Goal: Task Accomplishment & Management: Manage account settings

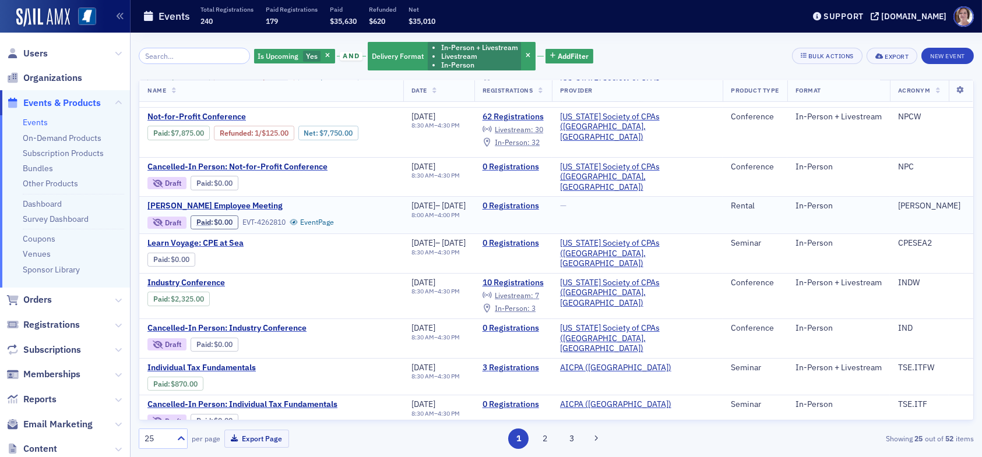
scroll to position [291, 0]
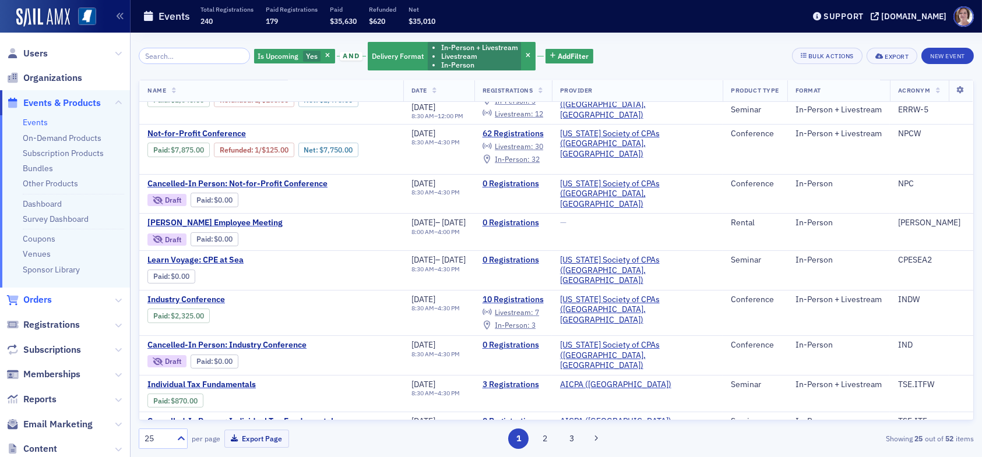
click at [44, 296] on span "Orders" at bounding box center [37, 300] width 29 height 13
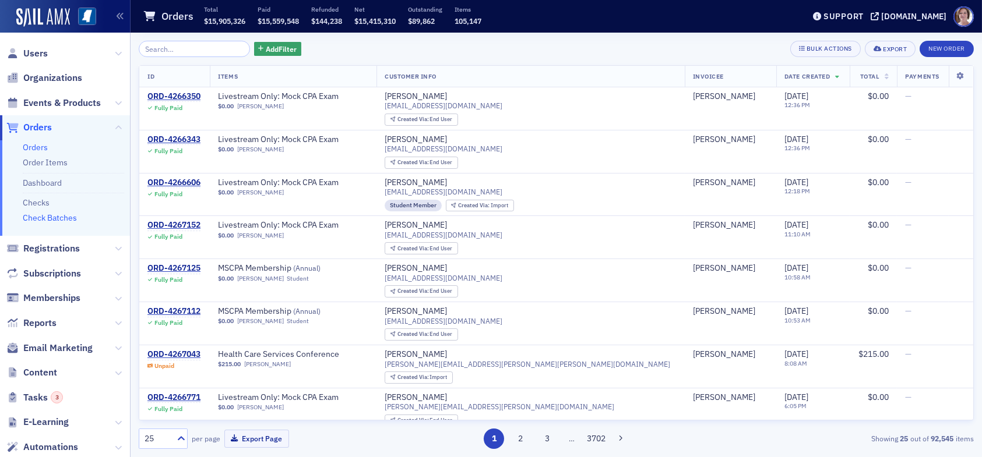
click at [56, 217] on link "Check Batches" at bounding box center [50, 218] width 54 height 10
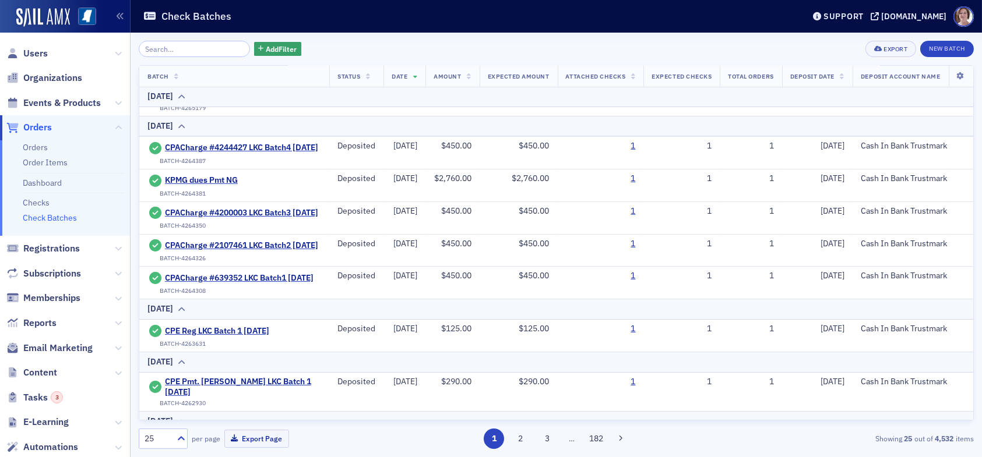
scroll to position [175, 0]
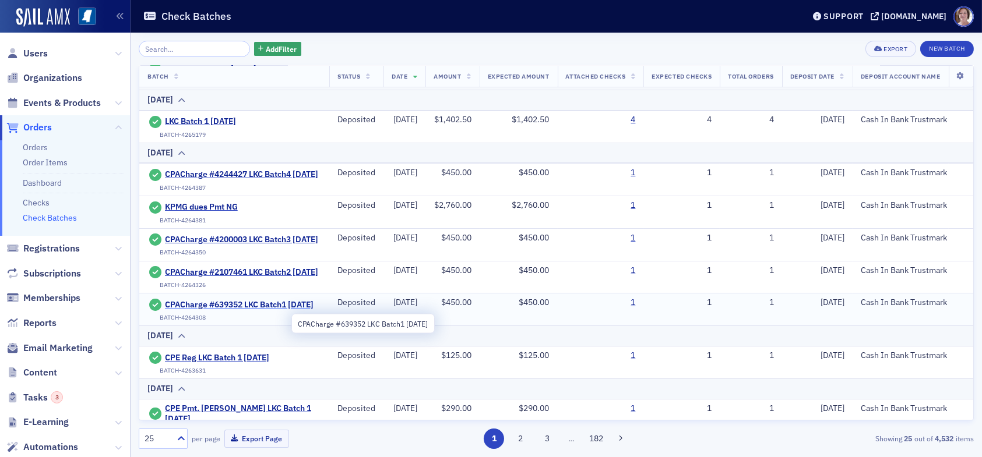
click at [242, 311] on span "CPACharge #639352 LKC Batch1 09.12.25" at bounding box center [239, 305] width 149 height 10
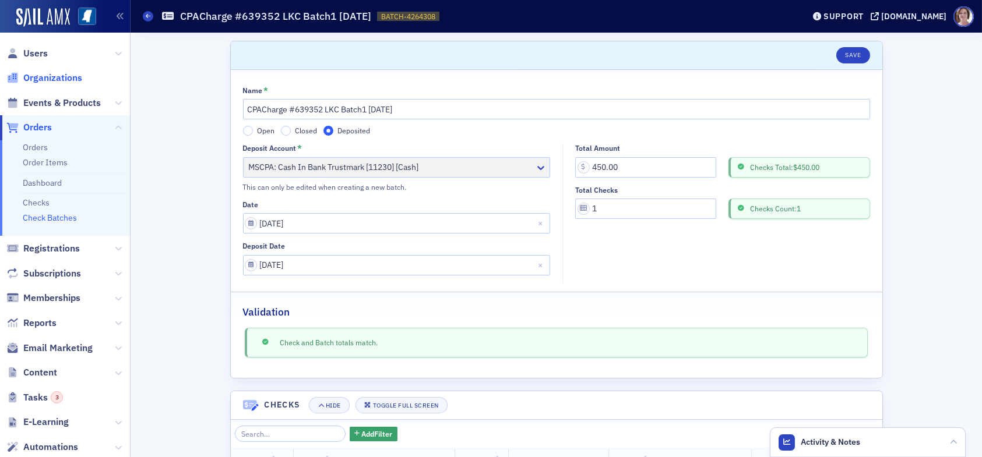
click at [51, 79] on span "Organizations" at bounding box center [52, 78] width 59 height 13
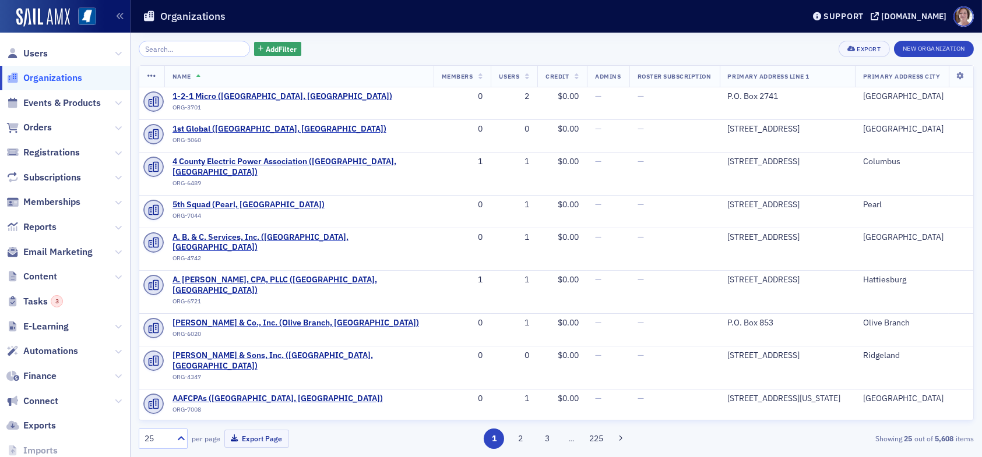
click at [203, 47] on input "search" at bounding box center [194, 49] width 111 height 16
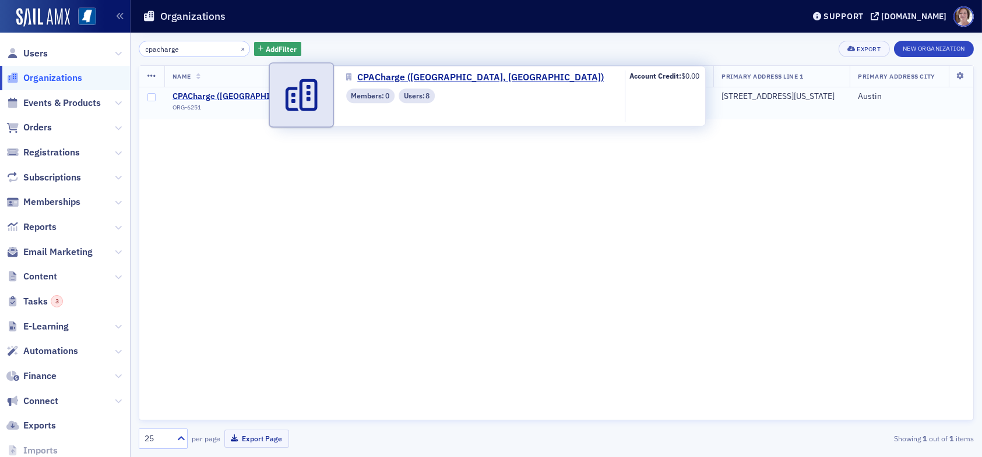
type input "cpacharge"
click at [233, 93] on span "CPACharge (Austin, TX)" at bounding box center [281, 96] width 218 height 10
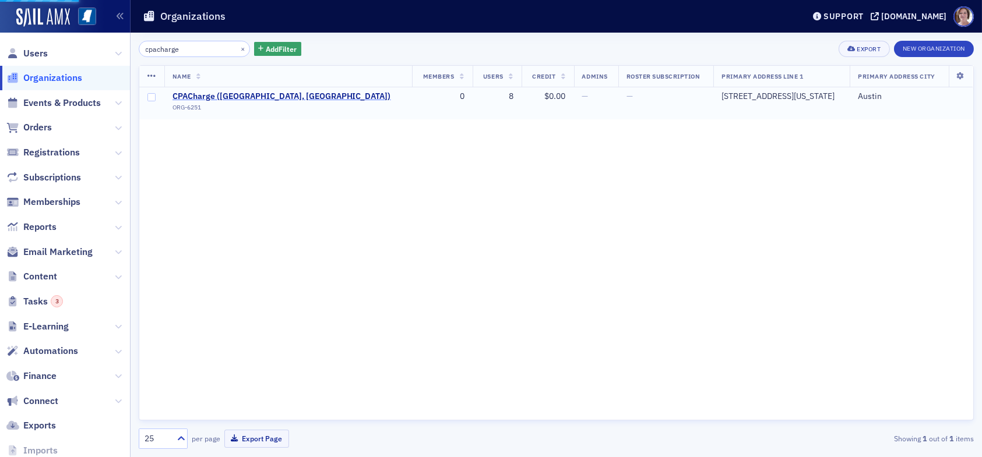
select select "US"
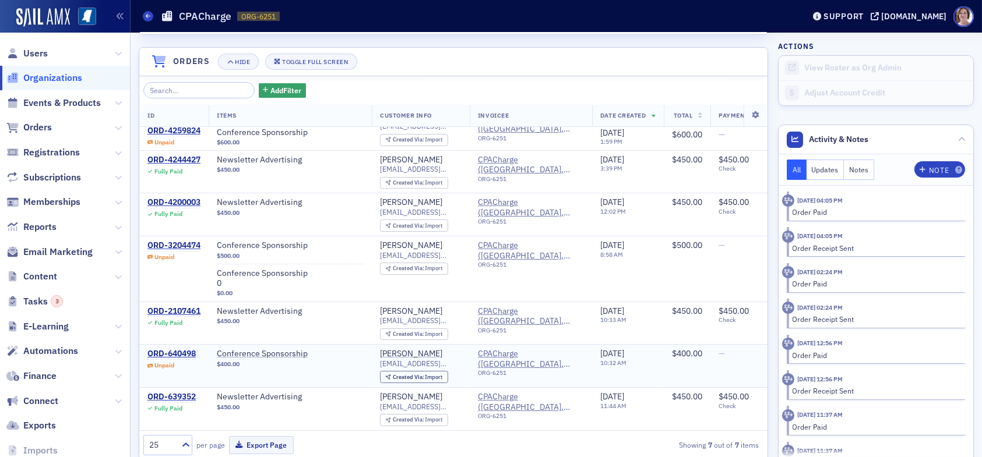
scroll to position [816, 0]
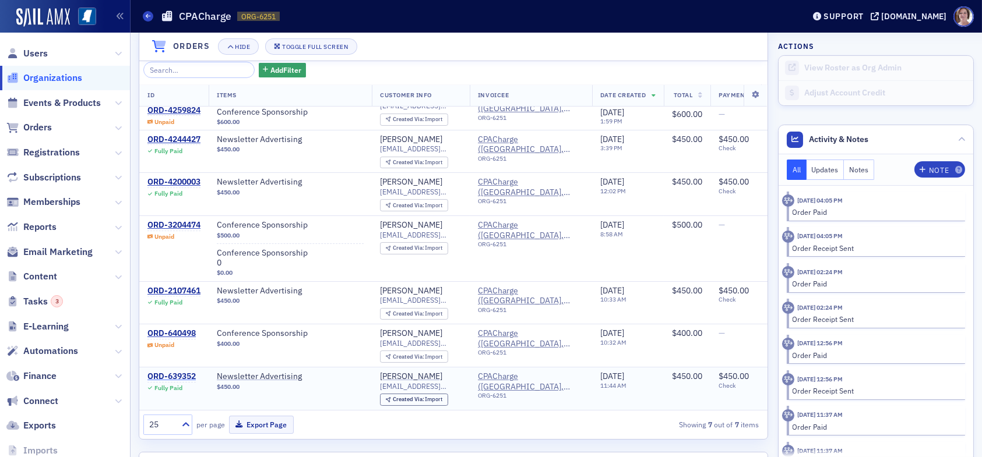
click at [184, 372] on div "ORD-639352" at bounding box center [171, 377] width 48 height 10
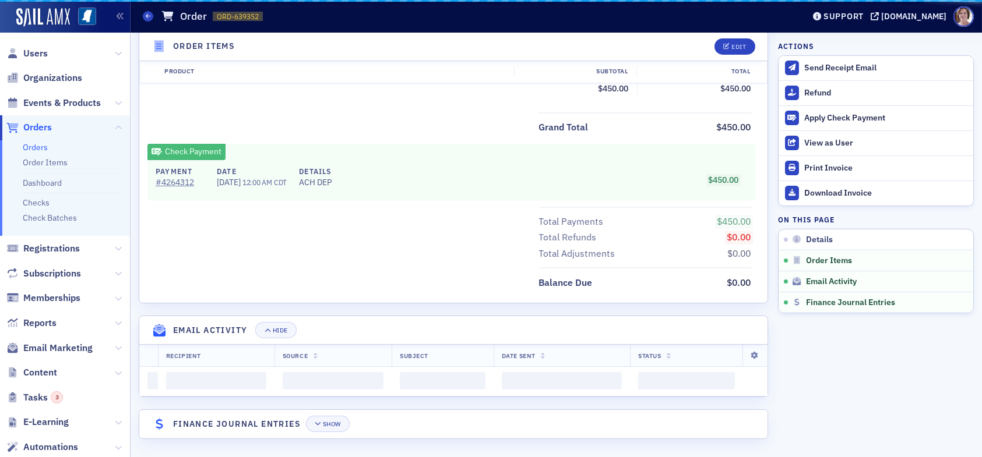
scroll to position [665, 0]
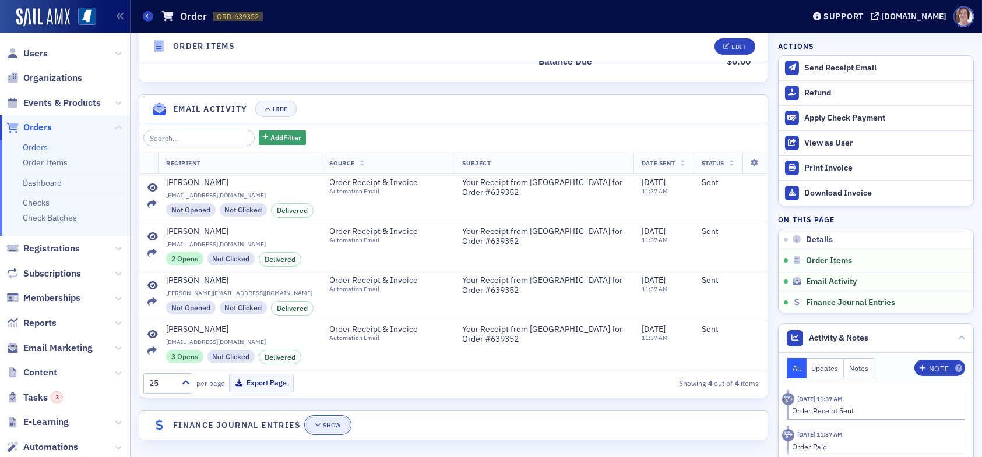
click at [335, 424] on div "Show" at bounding box center [332, 425] width 18 height 6
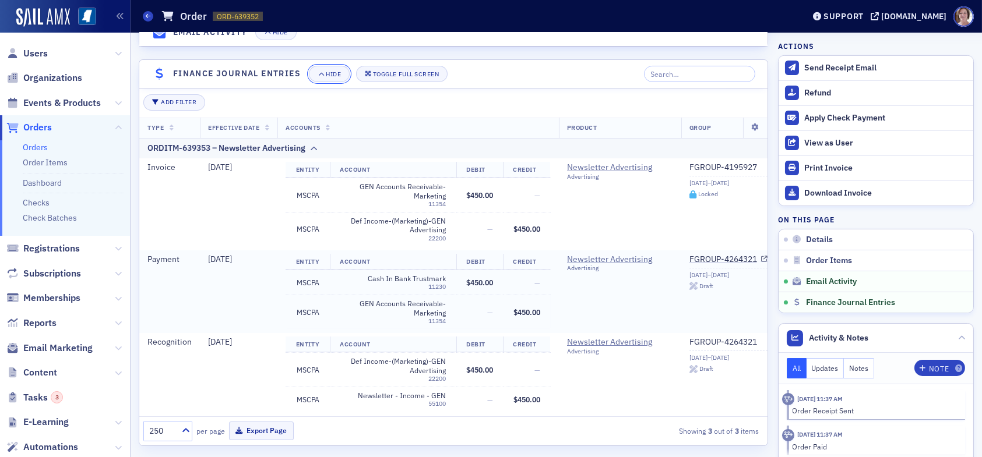
scroll to position [1030, 0]
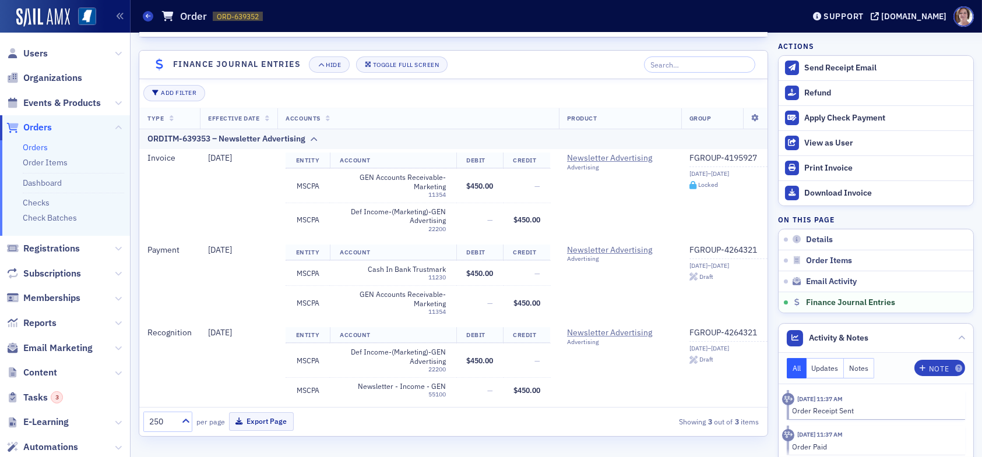
select select "US"
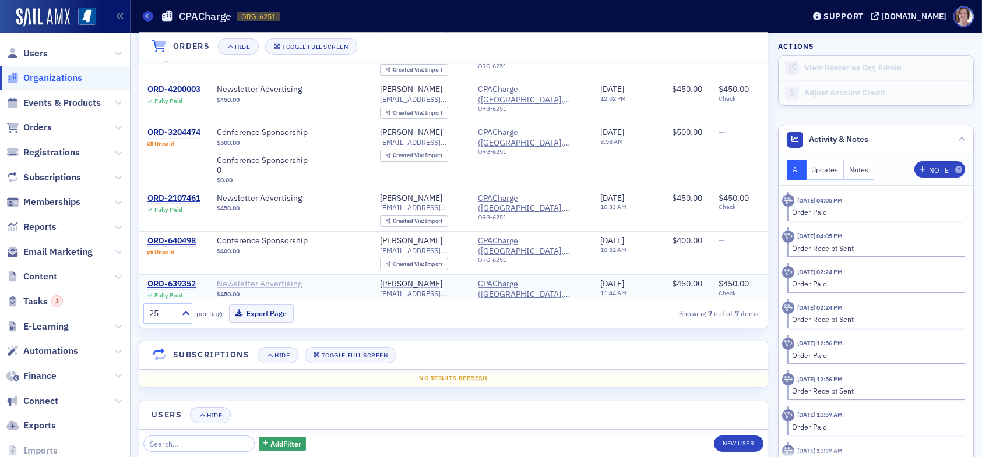
scroll to position [914, 0]
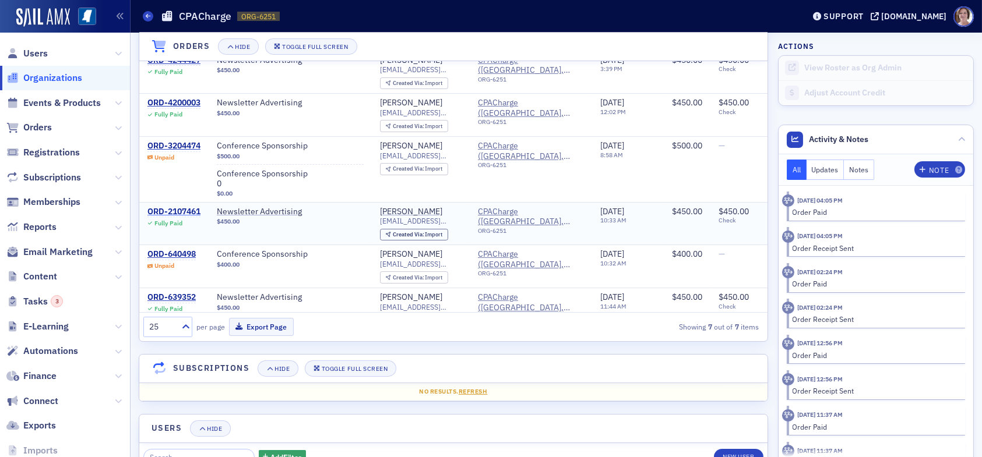
click at [189, 209] on div "ORD-2107461" at bounding box center [173, 212] width 53 height 10
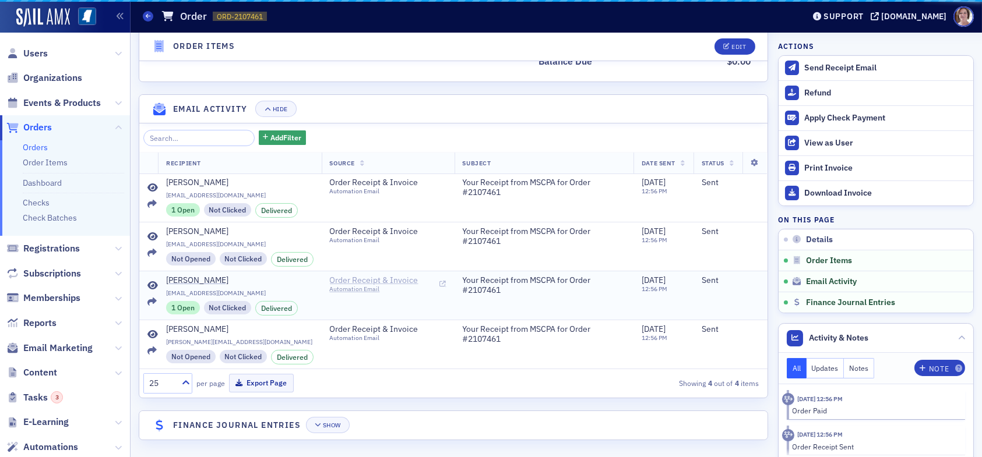
scroll to position [665, 0]
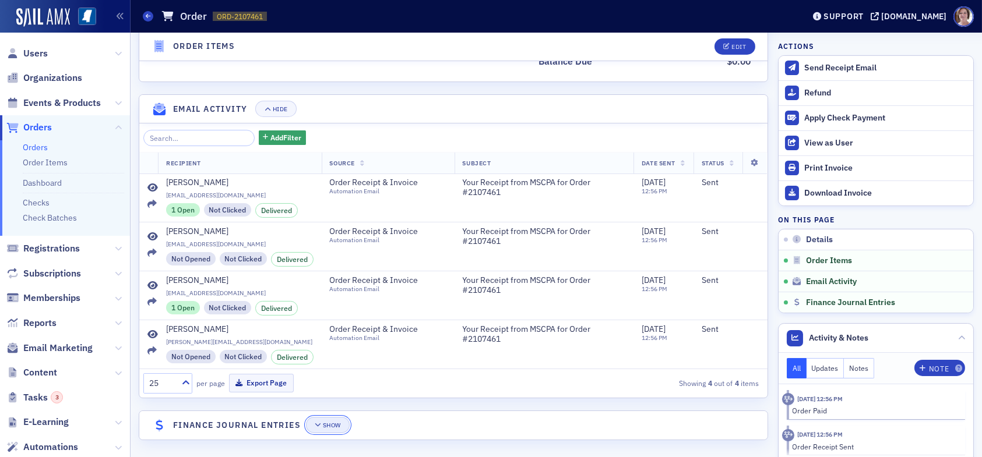
click at [324, 424] on div "Show" at bounding box center [332, 425] width 18 height 6
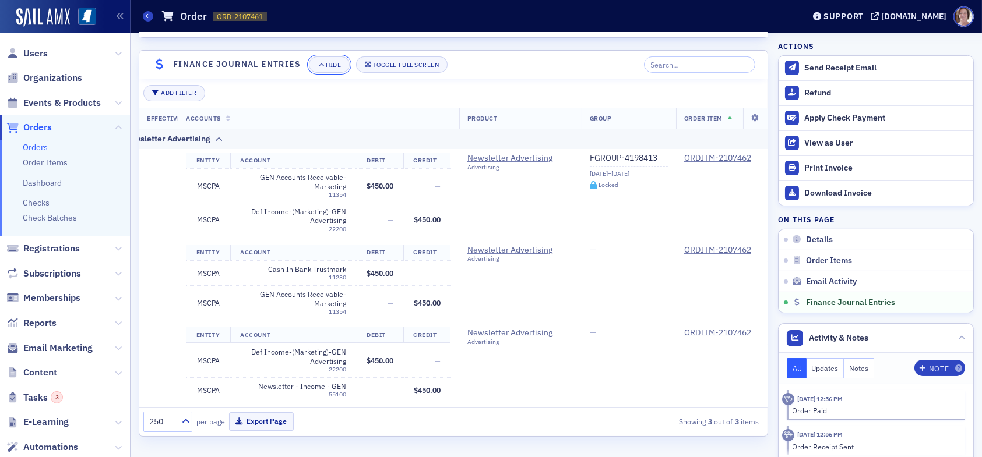
scroll to position [0, 0]
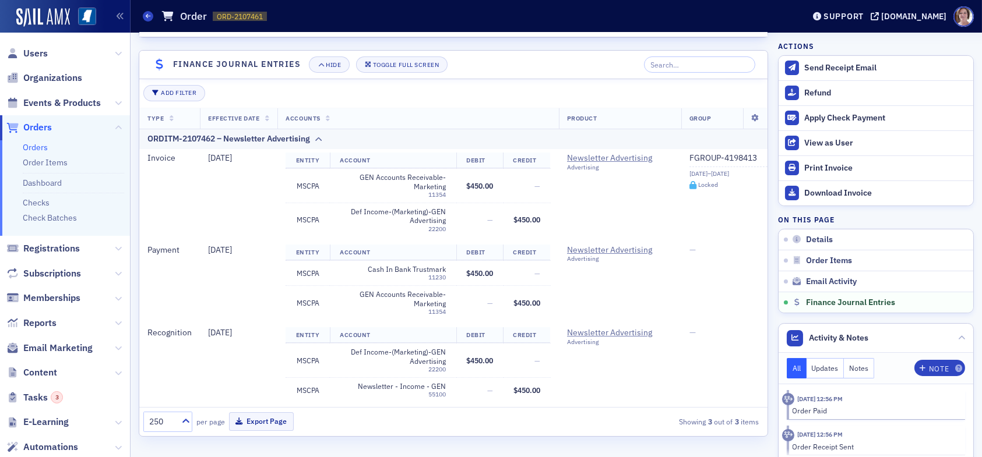
select select "US"
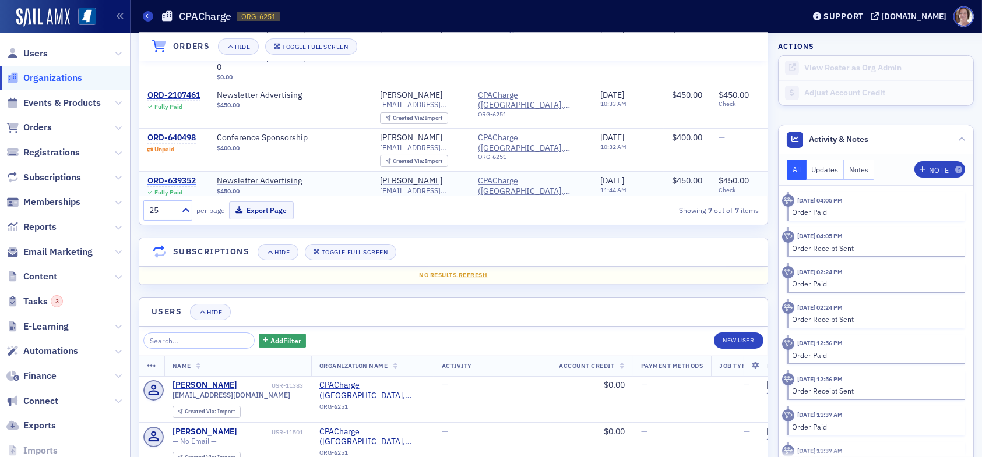
click at [174, 176] on div "ORD-639352" at bounding box center [171, 181] width 48 height 10
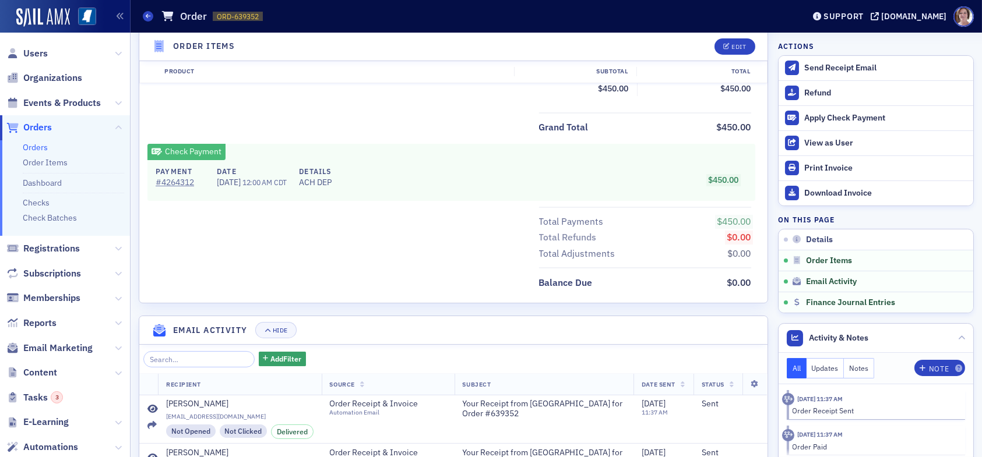
scroll to position [665, 0]
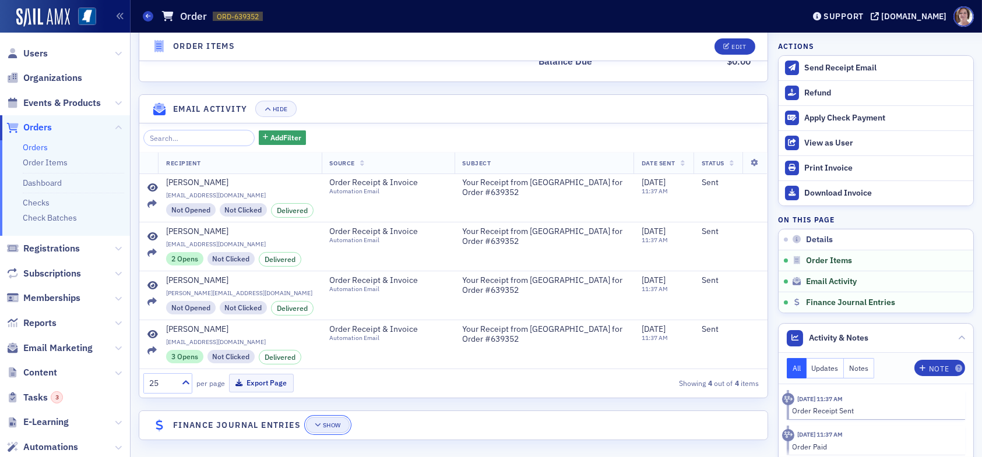
click at [325, 422] on div "Show" at bounding box center [332, 425] width 18 height 6
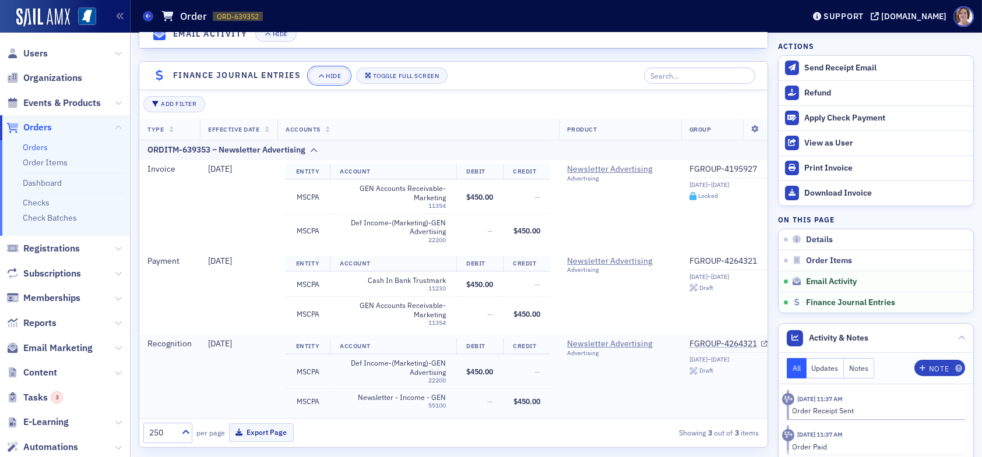
scroll to position [1030, 0]
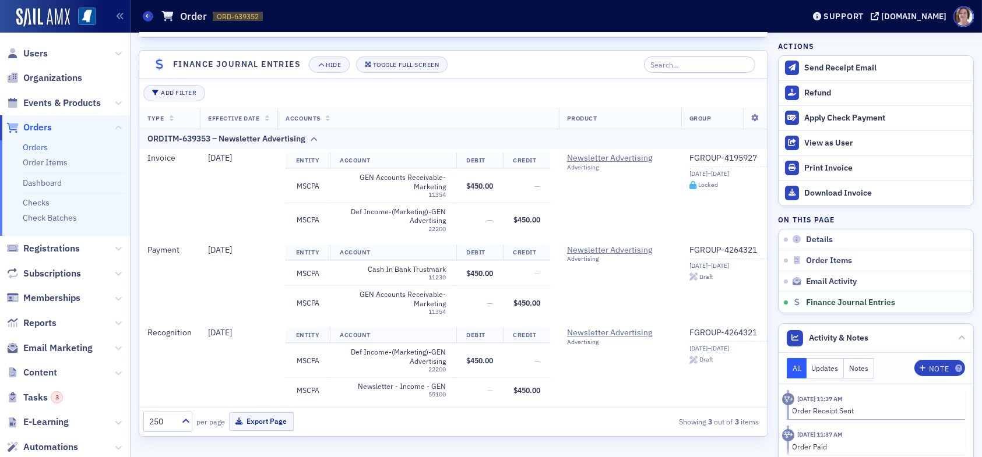
select select "US"
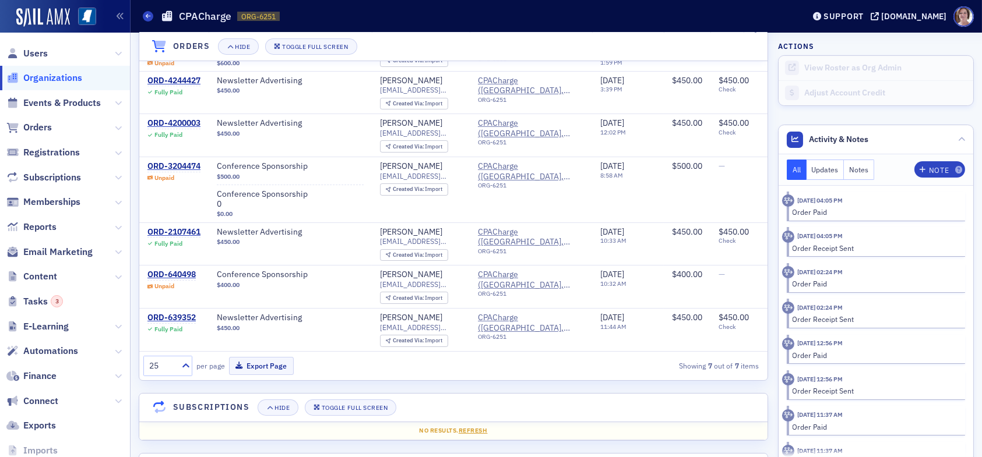
scroll to position [855, 0]
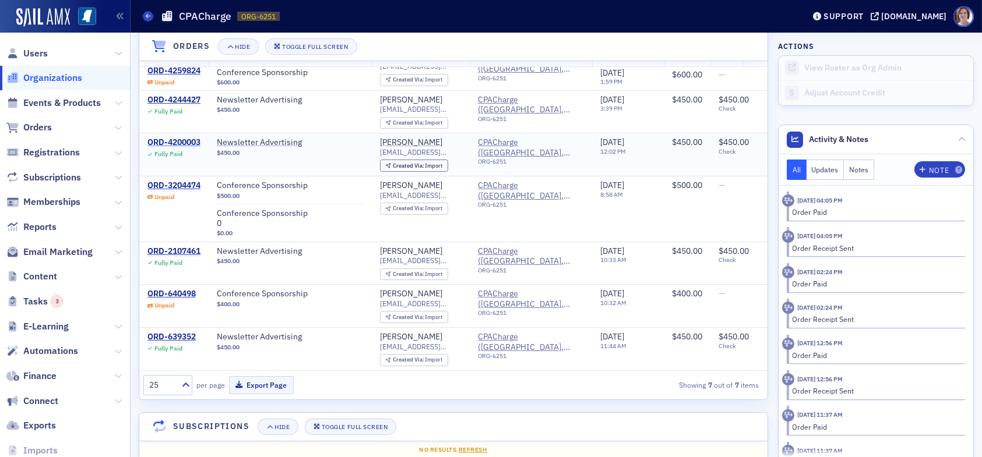
click at [167, 138] on div "ORD-4200003" at bounding box center [173, 143] width 53 height 10
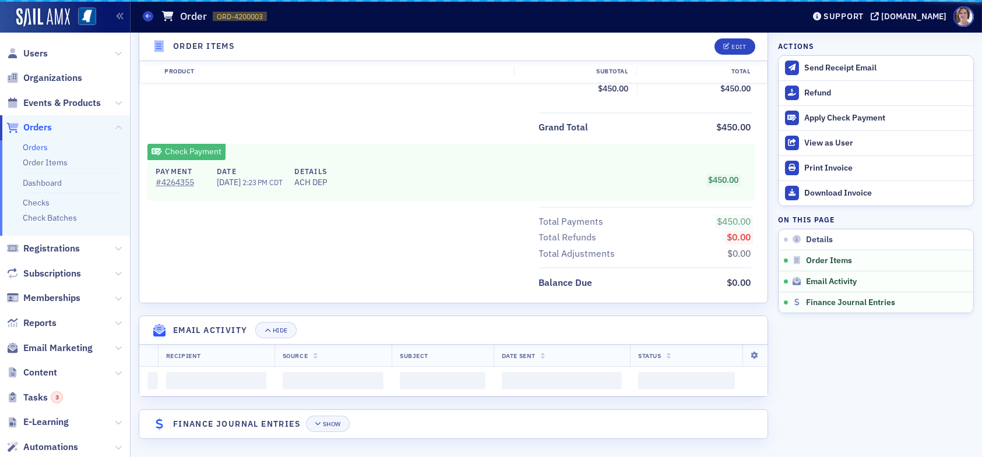
scroll to position [661, 0]
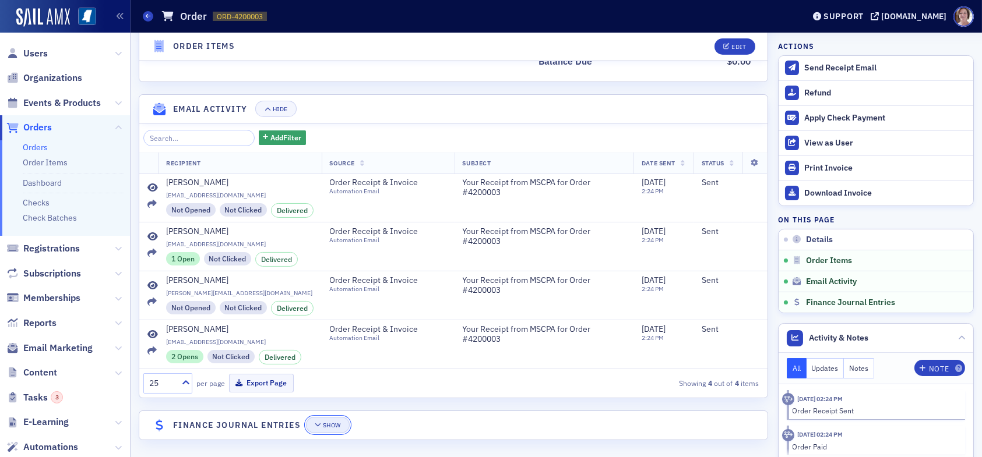
click at [329, 422] on div "Show" at bounding box center [332, 425] width 18 height 6
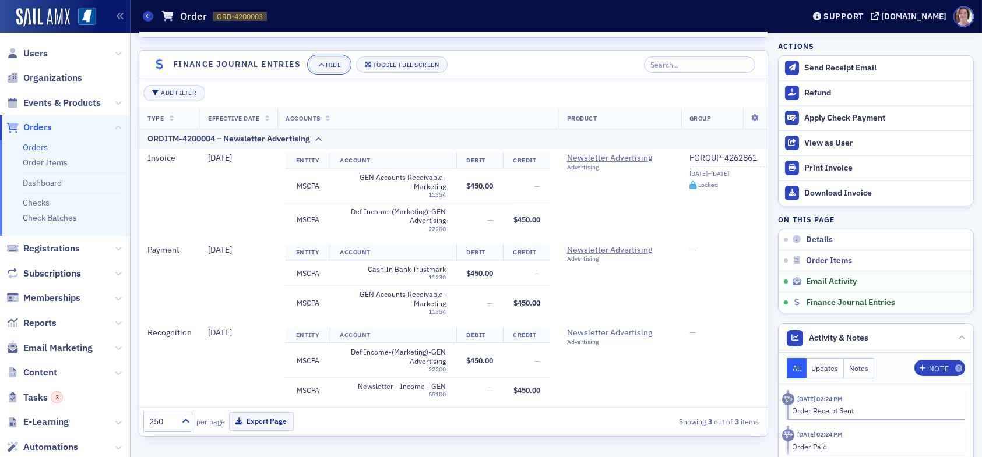
scroll to position [1026, 0]
select select "US"
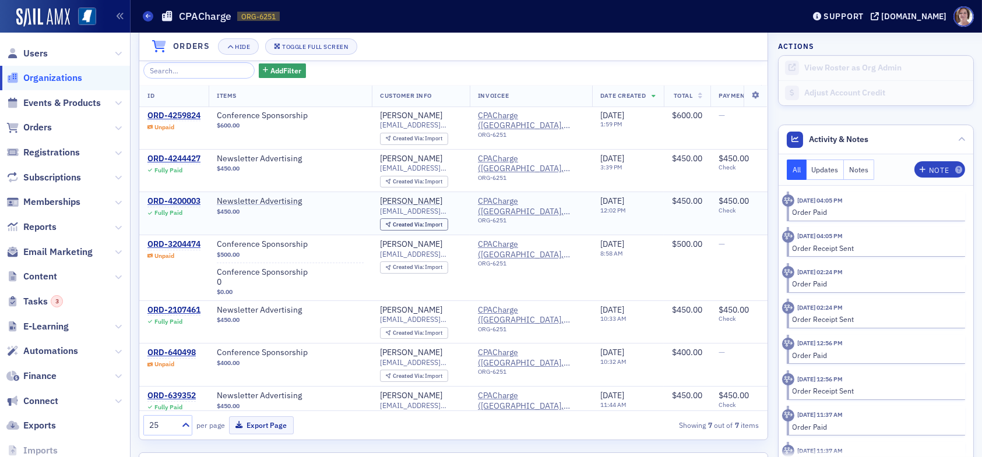
scroll to position [793, 0]
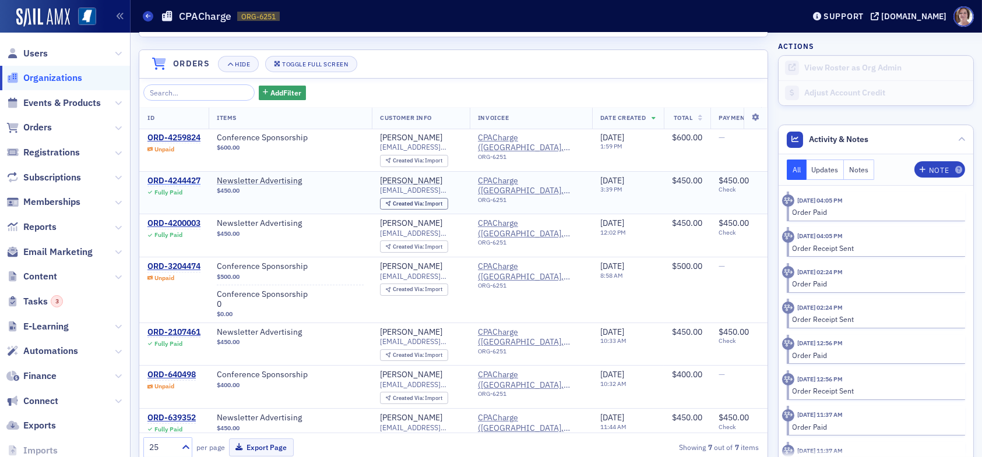
click at [178, 182] on div "ORD-4244427" at bounding box center [173, 181] width 53 height 10
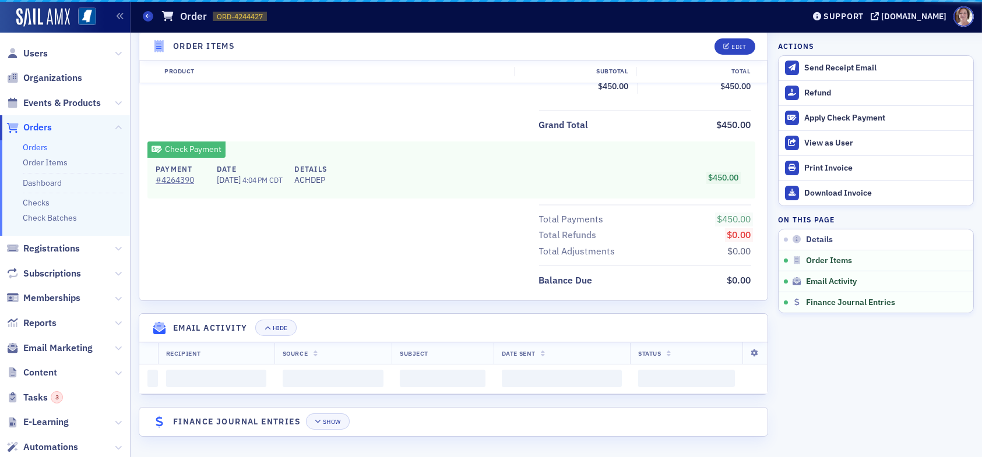
scroll to position [661, 0]
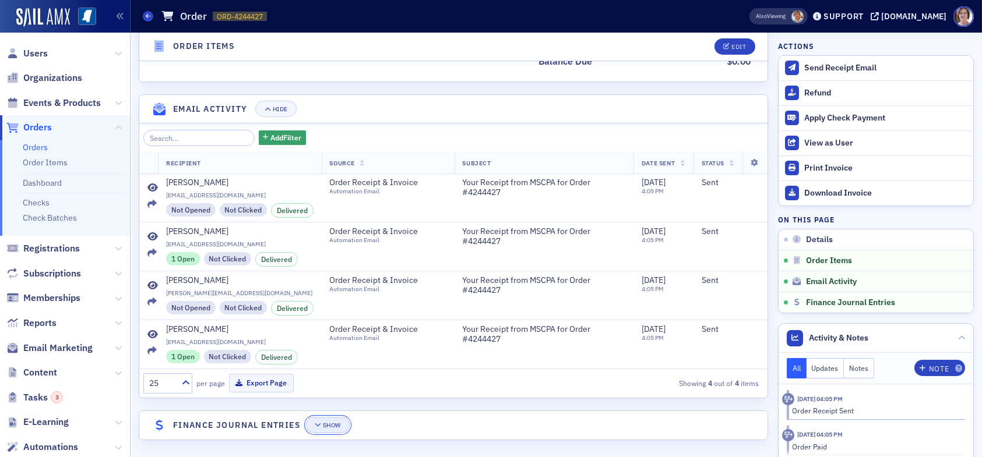
click at [328, 425] on div "Show" at bounding box center [332, 425] width 18 height 6
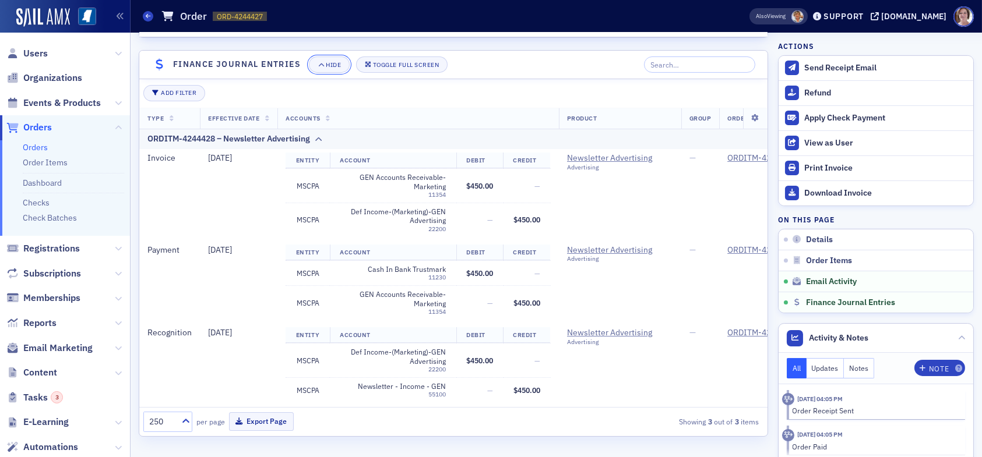
scroll to position [1026, 0]
click at [50, 220] on link "Check Batches" at bounding box center [50, 218] width 54 height 10
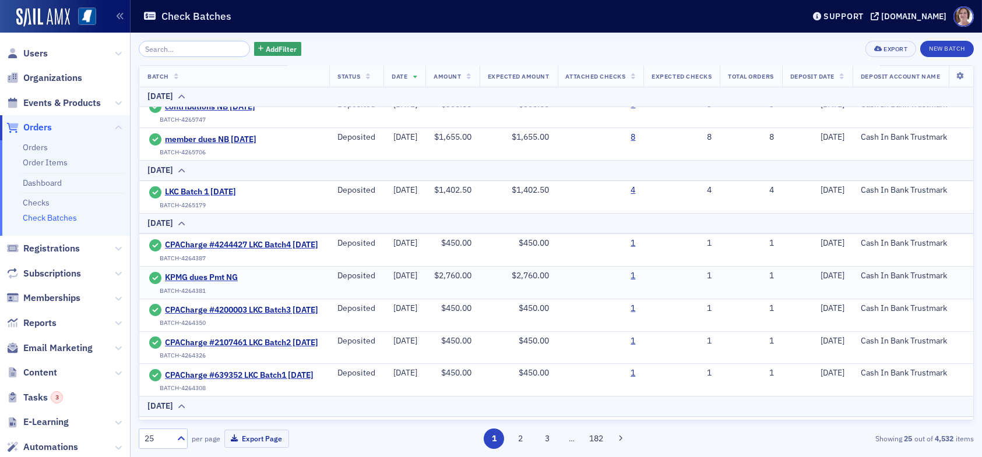
scroll to position [117, 0]
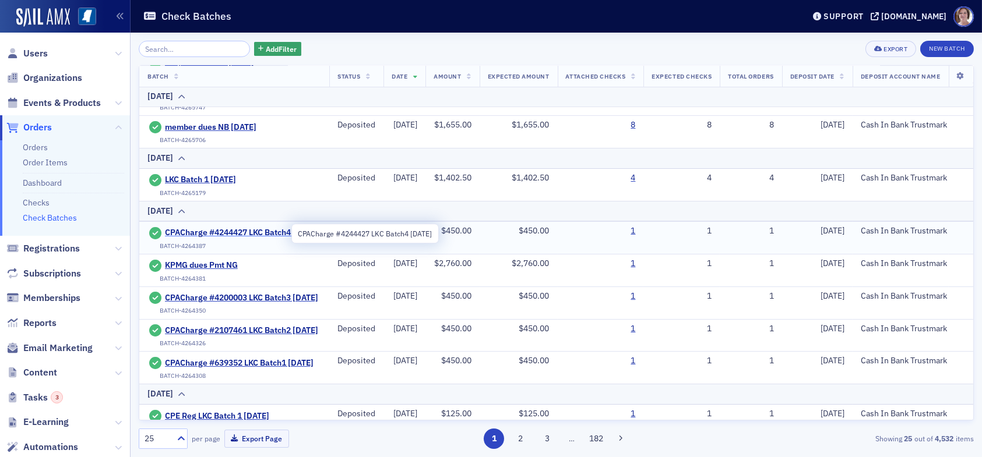
click at [219, 234] on span "CPACharge #4244427 LKC Batch4 09.12.25" at bounding box center [241, 233] width 153 height 10
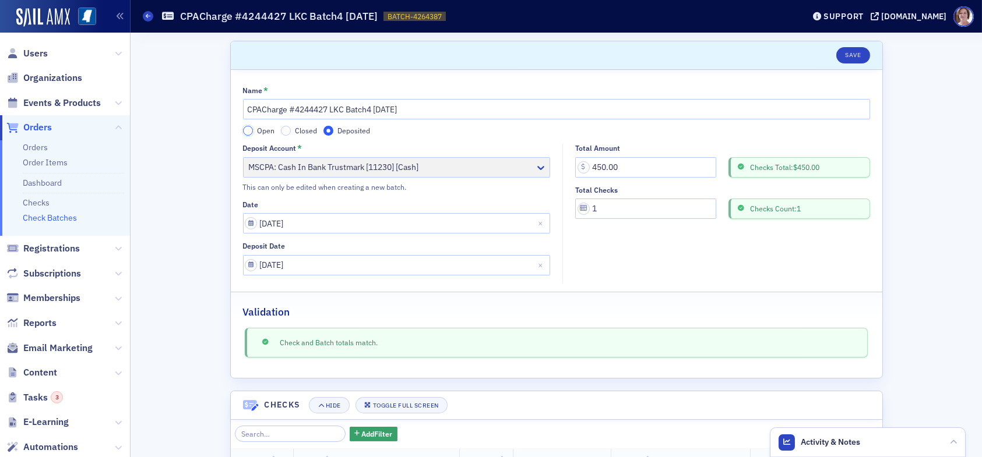
click at [245, 131] on input "Open" at bounding box center [248, 131] width 10 height 10
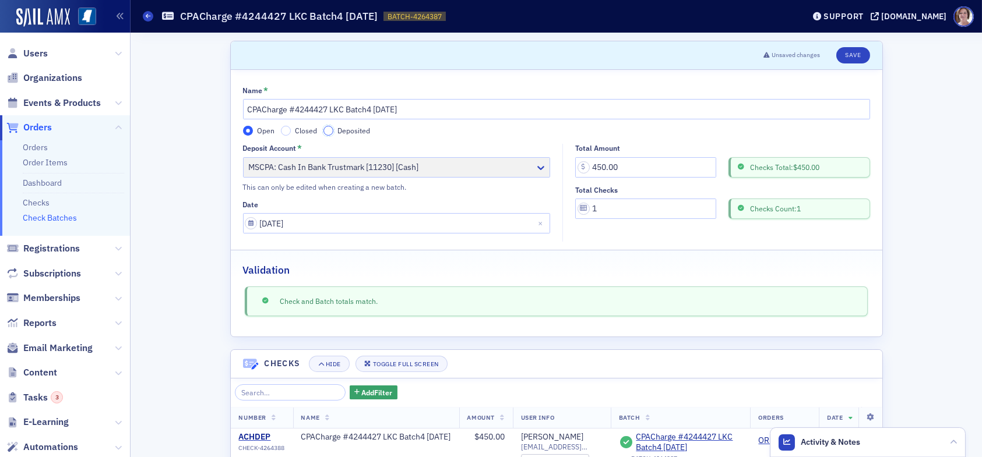
click at [323, 129] on input "Deposited" at bounding box center [328, 131] width 10 height 10
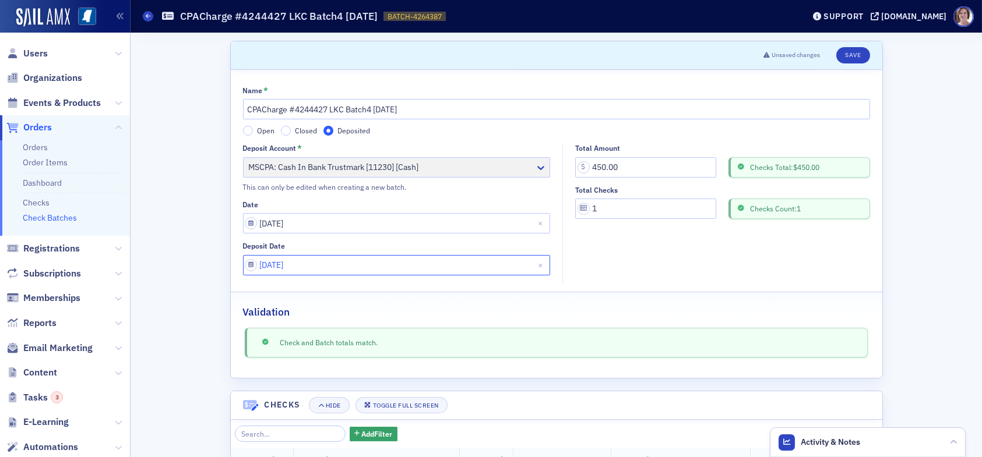
select select "7"
select select "2025"
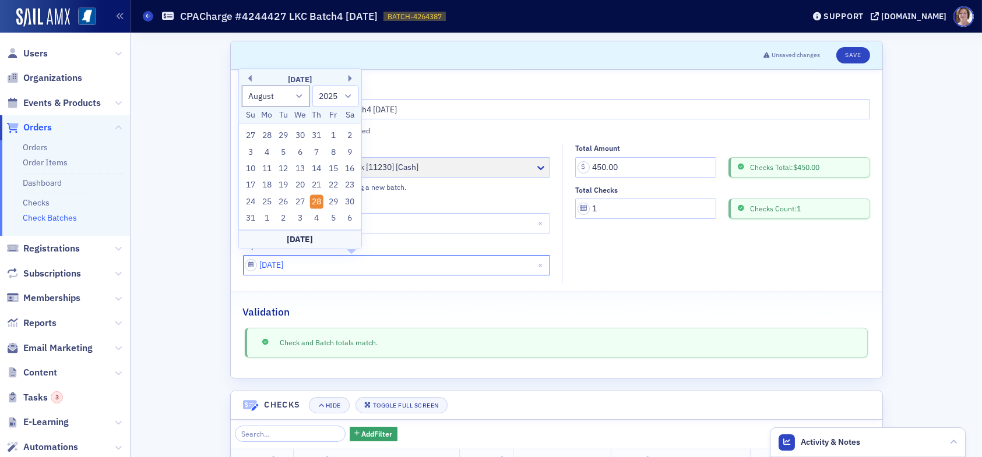
drag, startPoint x: 306, startPoint y: 263, endPoint x: 205, endPoint y: 270, distance: 102.2
click at [205, 270] on div "Scroll to Unsaved changes Save Name * CPACharge #4244427 LKC Batch4 09.12.25 Op…" at bounding box center [556, 298] width 835 height 530
click at [318, 169] on div "14" at bounding box center [316, 169] width 14 height 14
type input "08/14/2025"
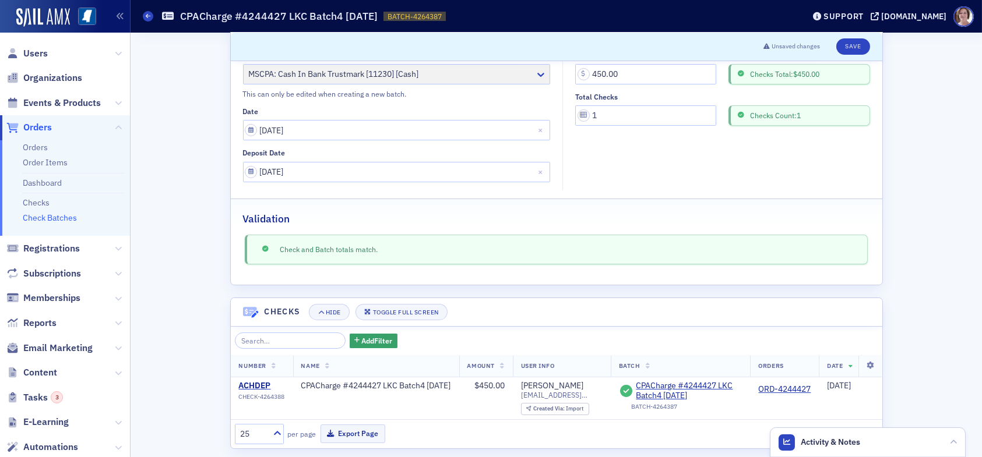
scroll to position [112, 0]
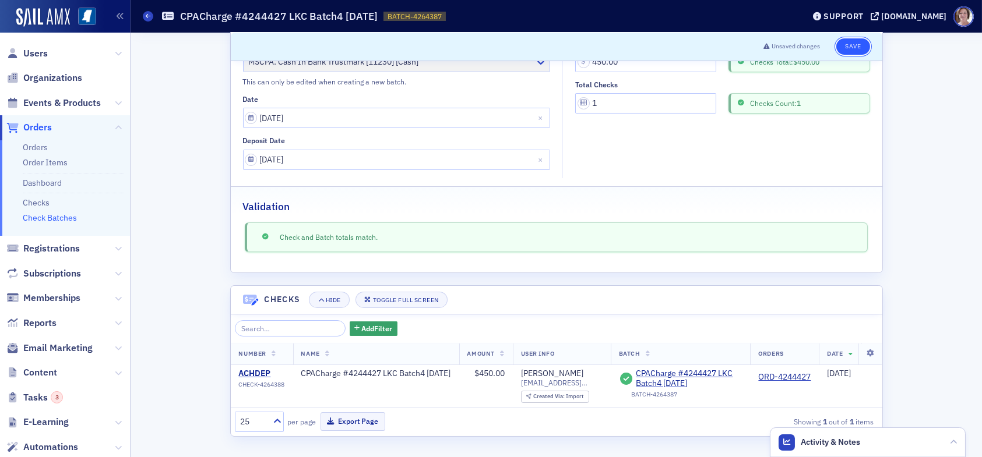
click at [851, 45] on button "Save" at bounding box center [852, 46] width 33 height 16
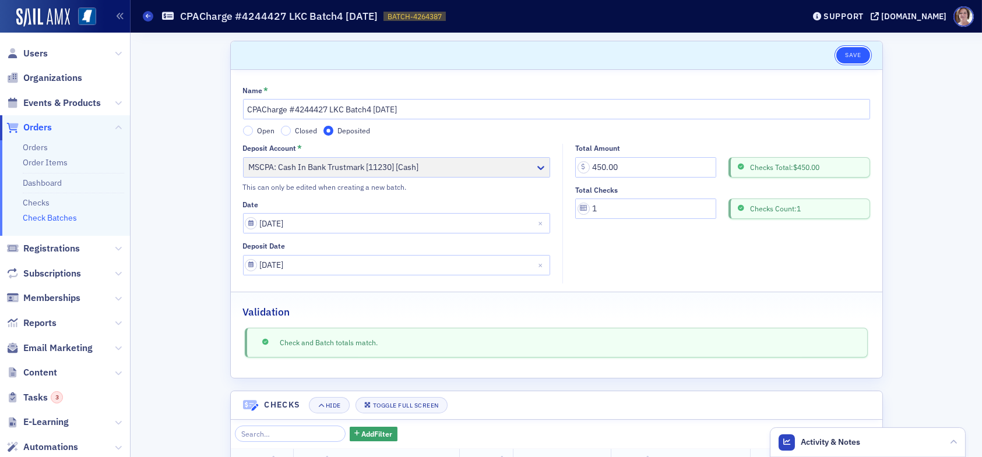
click at [842, 58] on button "Save" at bounding box center [852, 55] width 33 height 16
click at [57, 77] on span "Organizations" at bounding box center [52, 78] width 59 height 13
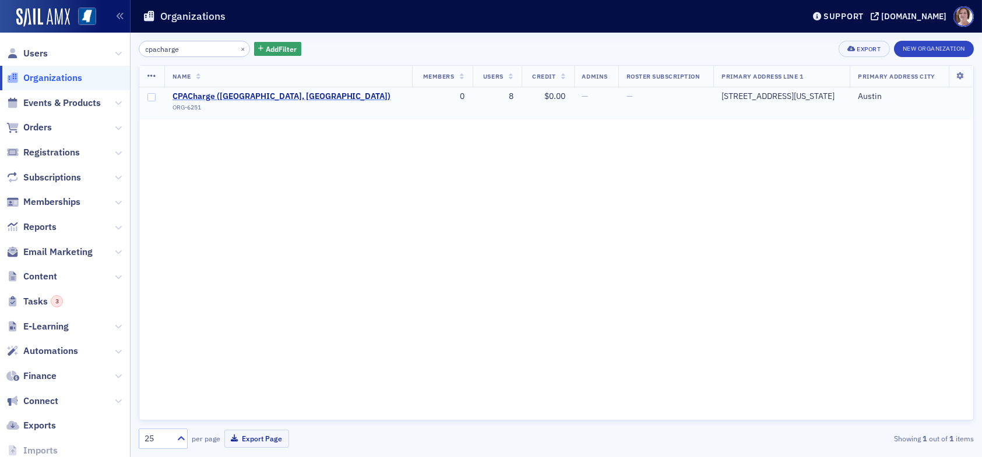
click at [218, 95] on span "CPACharge (Austin, TX)" at bounding box center [281, 96] width 218 height 10
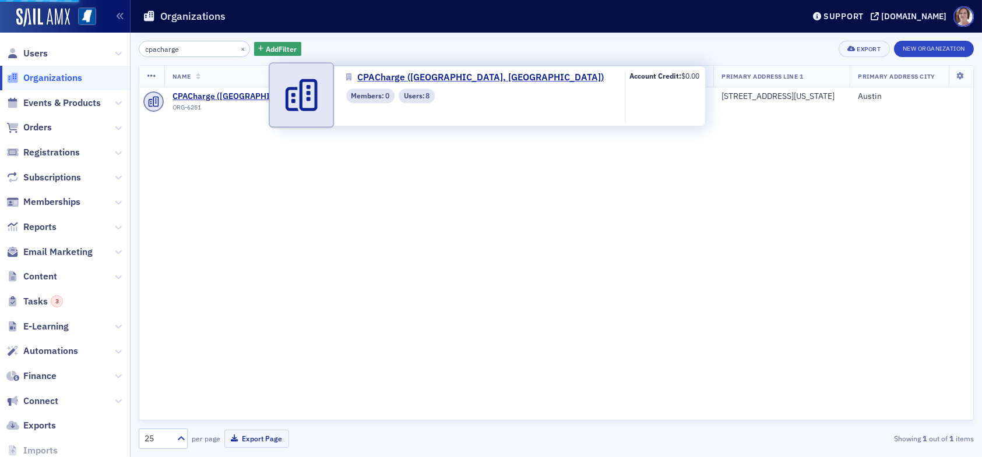
select select "US"
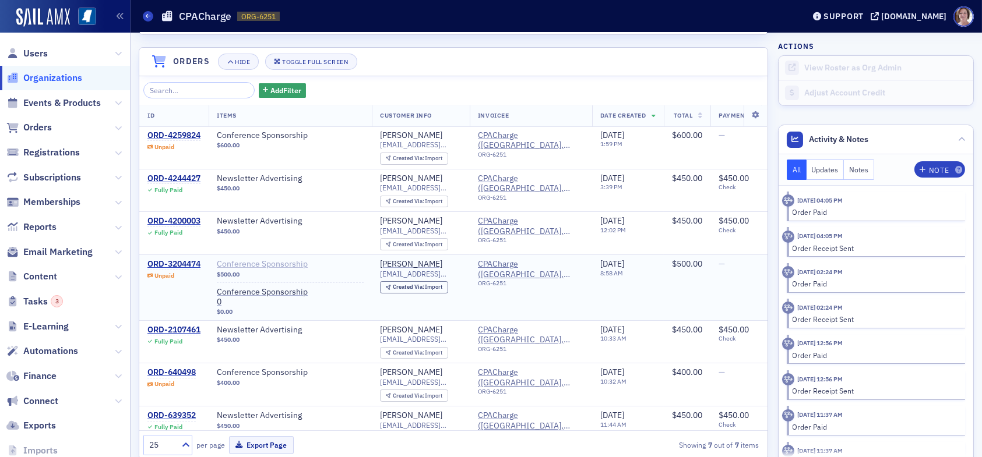
scroll to position [778, 0]
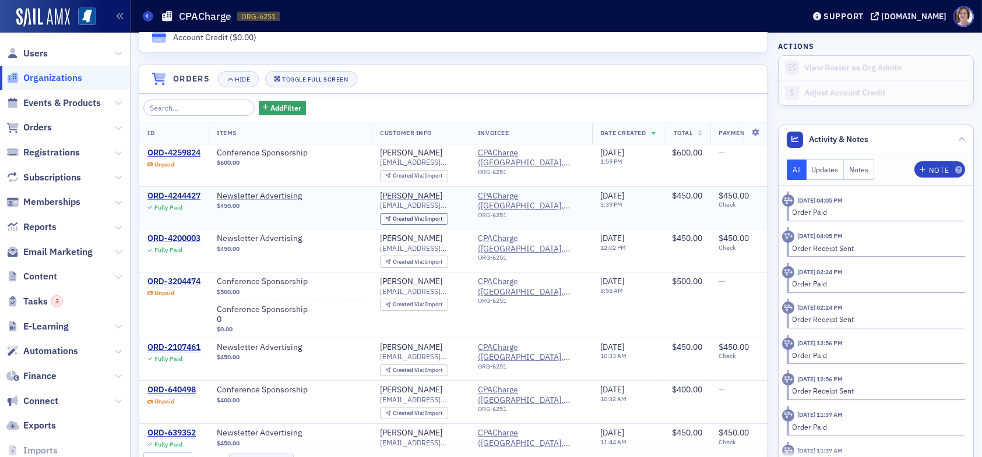
click at [181, 191] on div "ORD-4244427" at bounding box center [173, 196] width 53 height 10
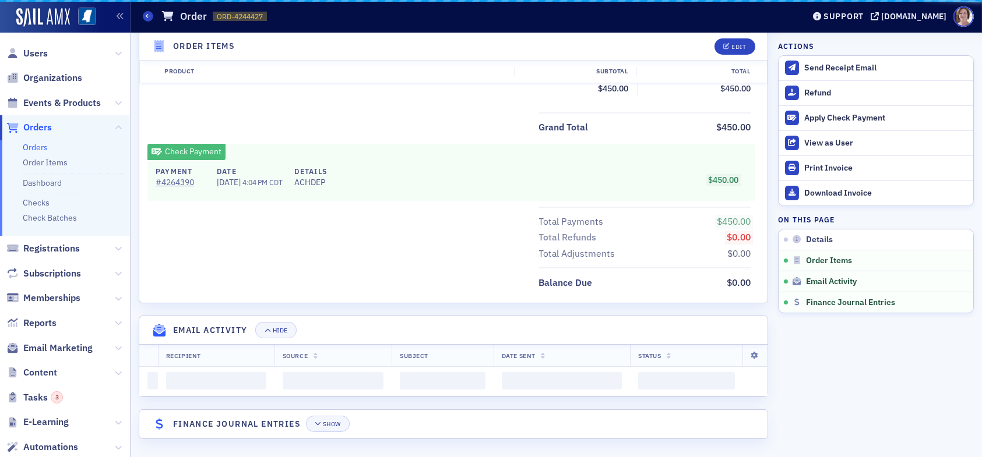
scroll to position [661, 0]
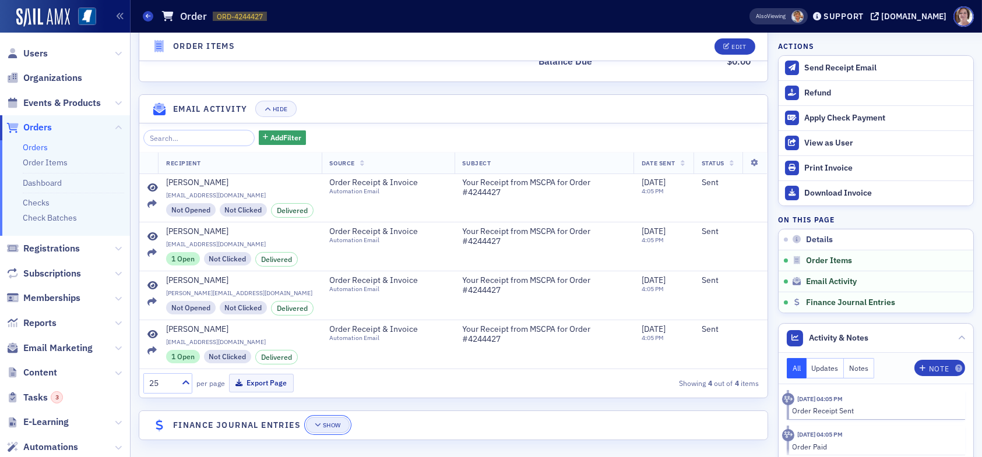
click at [339, 428] on button "Show" at bounding box center [328, 425] width 44 height 16
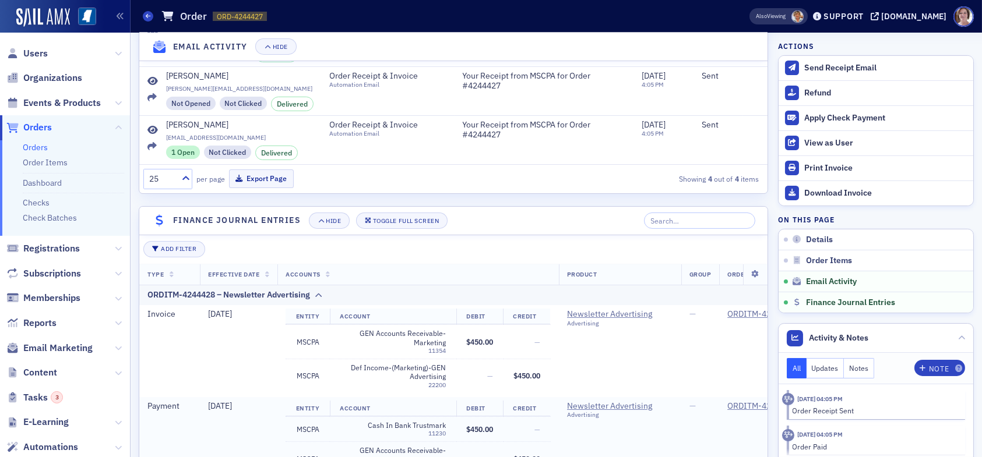
scroll to position [851, 0]
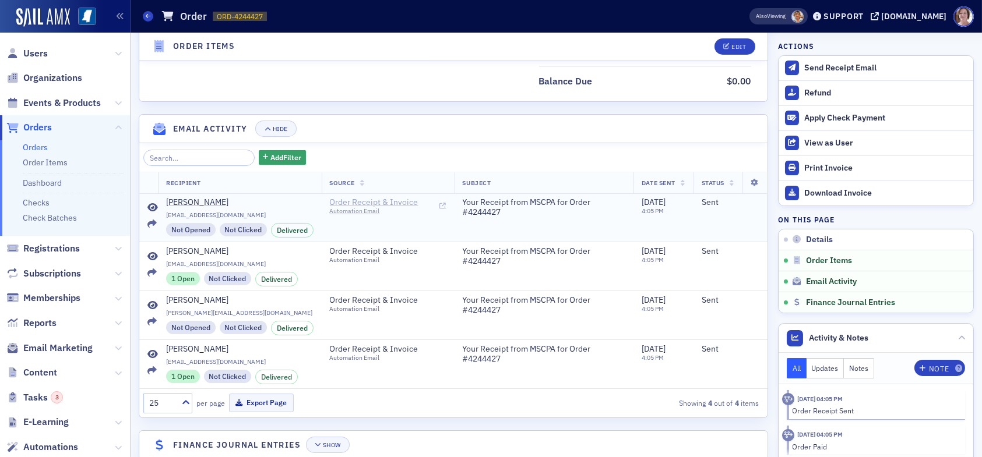
scroll to position [661, 0]
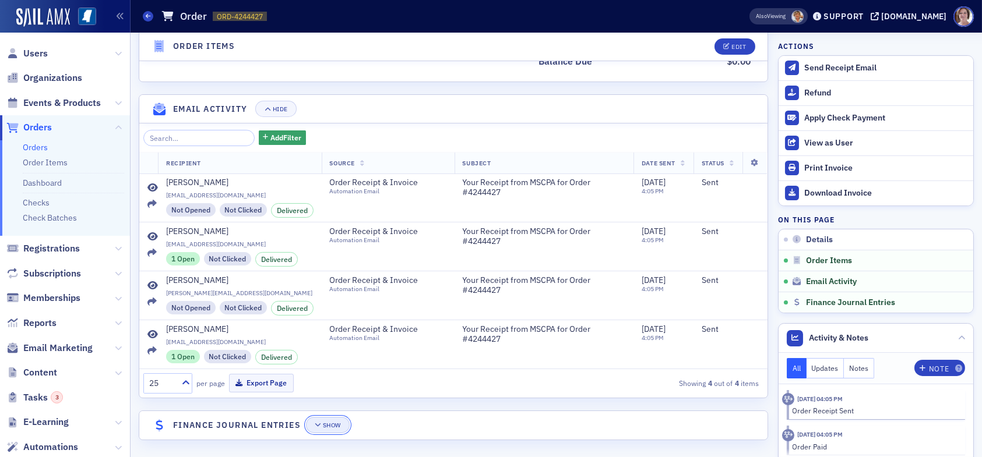
click at [326, 422] on div "Show" at bounding box center [332, 425] width 18 height 6
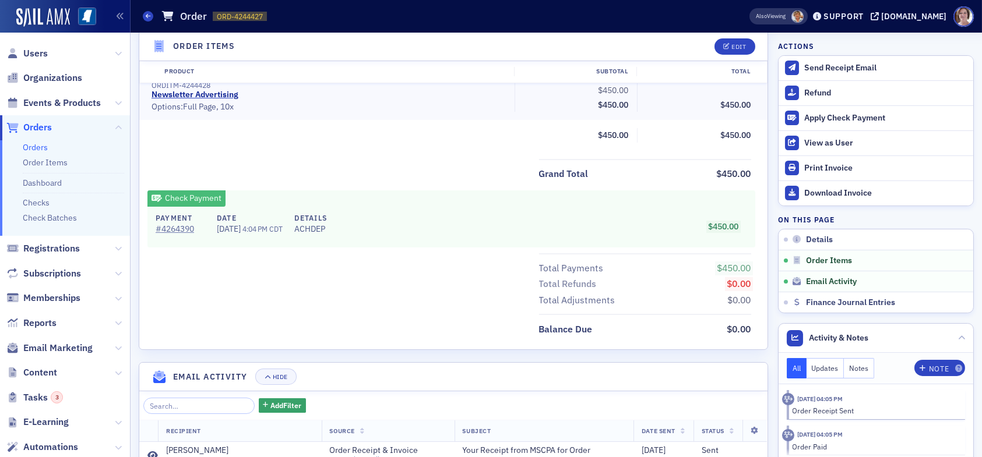
scroll to position [327, 0]
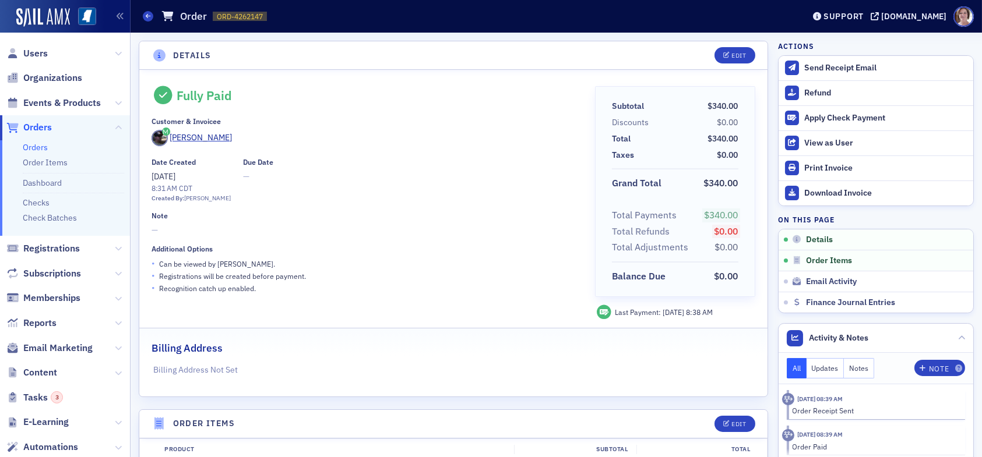
scroll to position [291, 0]
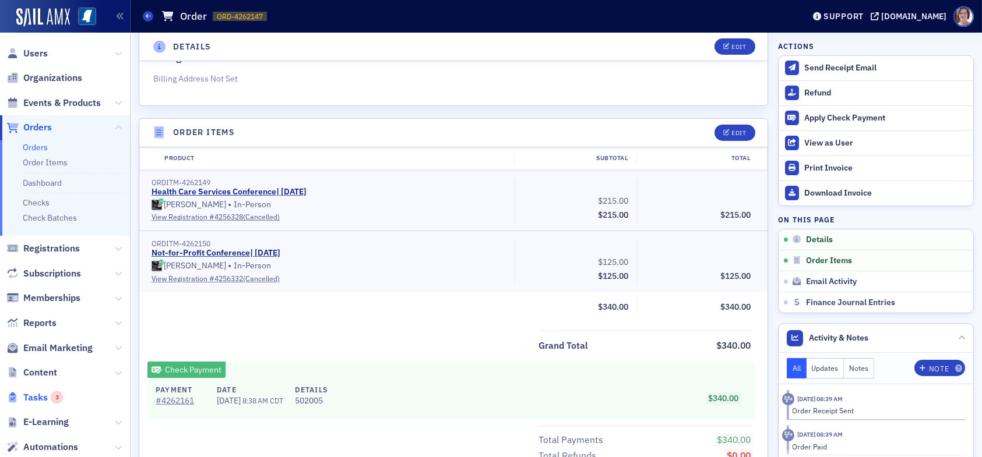
click at [33, 396] on span "Tasks 3" at bounding box center [43, 398] width 40 height 13
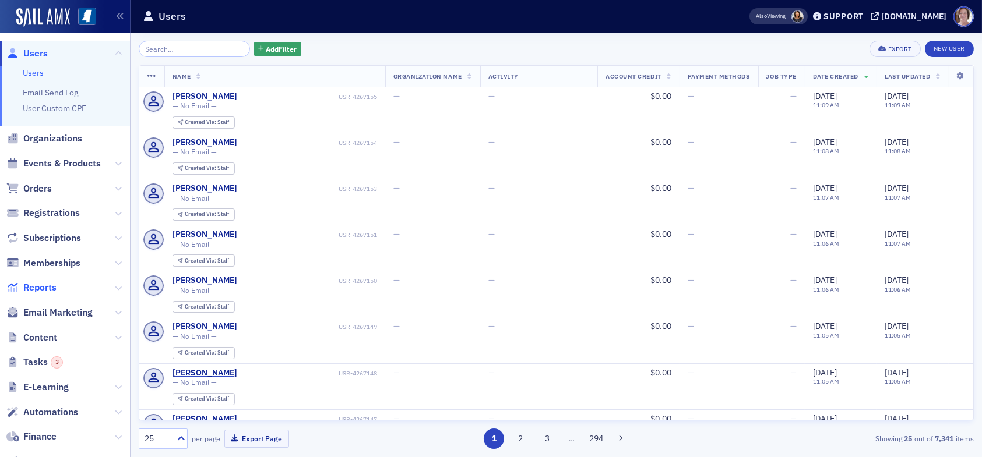
click at [45, 284] on span "Reports" at bounding box center [39, 287] width 33 height 13
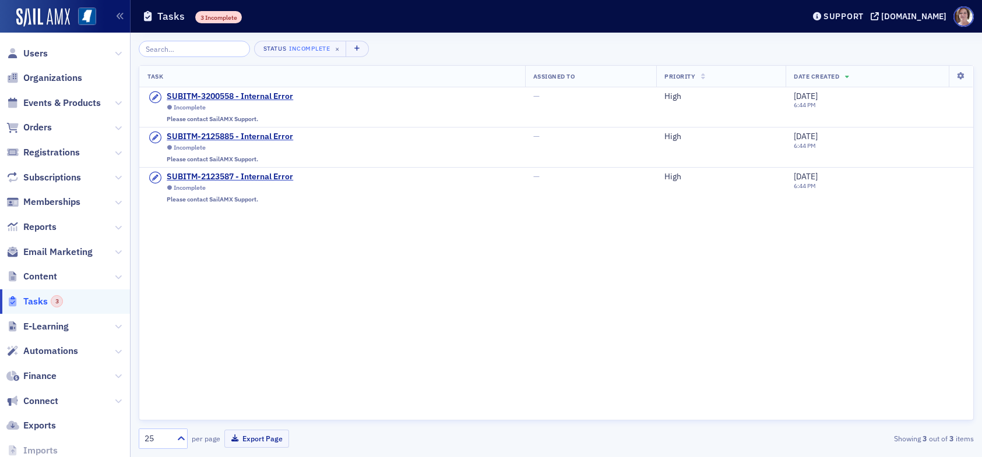
click at [52, 399] on span "Connect" at bounding box center [40, 401] width 35 height 13
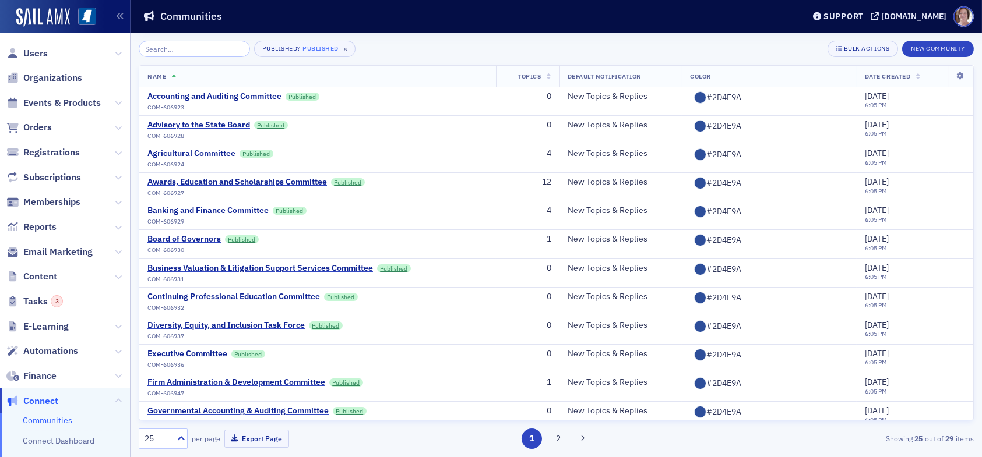
click at [62, 308] on span "Tasks 3" at bounding box center [65, 302] width 130 height 25
click at [55, 300] on div "3" at bounding box center [57, 301] width 12 height 12
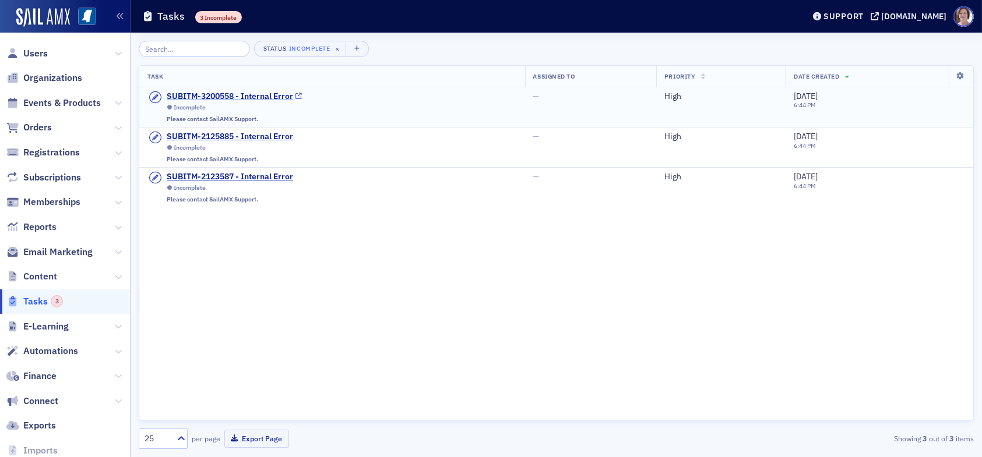
click at [260, 95] on div "SUBITM-3200558 - Internal Error" at bounding box center [230, 96] width 126 height 10
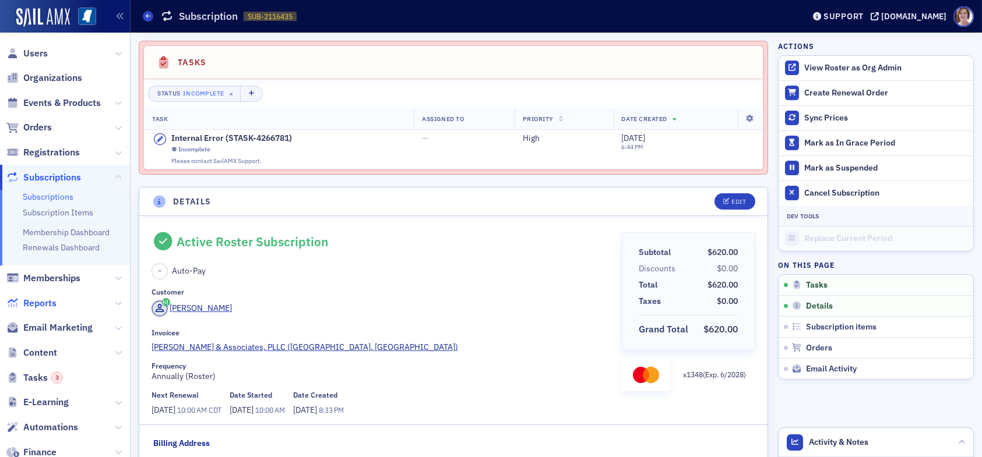
click at [44, 304] on span "Reports" at bounding box center [39, 303] width 33 height 13
